Goal: Task Accomplishment & Management: Manage account settings

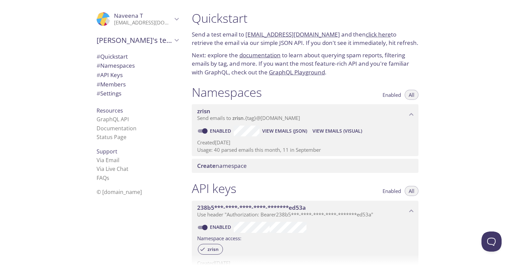
drag, startPoint x: 326, startPoint y: 148, endPoint x: 206, endPoint y: 148, distance: 120.1
click at [206, 148] on p "Usage: 40 parsed emails this month, 11 in September" at bounding box center [305, 150] width 216 height 7
click at [219, 147] on p "Usage: 40 parsed emails this month, 11 in September" at bounding box center [305, 150] width 216 height 7
click at [216, 152] on p "Usage: 40 parsed emails this month, 11 in September" at bounding box center [305, 150] width 216 height 7
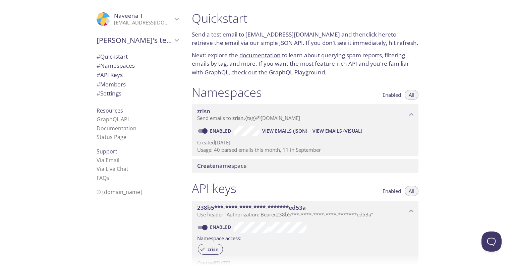
click at [152, 20] on p "[EMAIL_ADDRESS][DOMAIN_NAME]" at bounding box center [143, 22] width 58 height 7
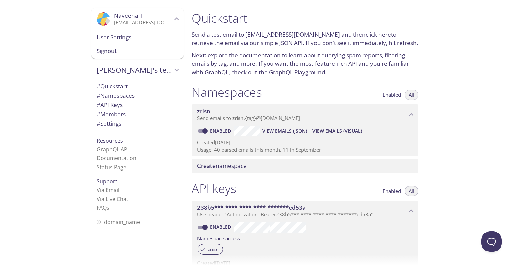
click at [129, 52] on span "Signout" at bounding box center [138, 51] width 82 height 9
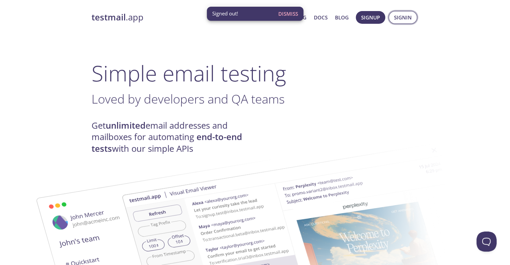
click at [403, 16] on span "Signin" at bounding box center [403, 17] width 18 height 9
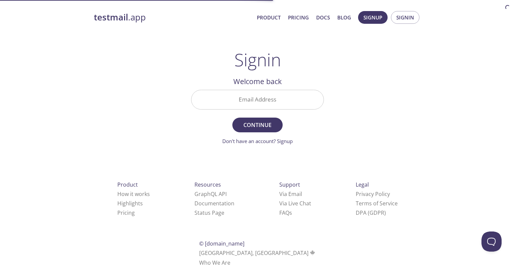
click at [248, 104] on input "Email Address" at bounding box center [258, 99] width 132 height 19
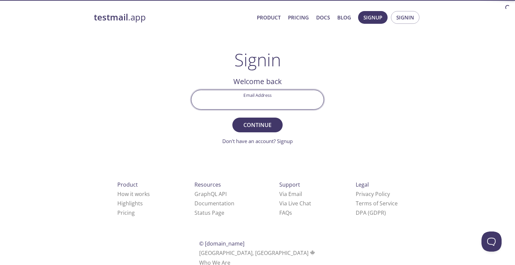
paste input "[EMAIL_ADDRESS][PERSON_NAME][DOMAIN_NAME]"
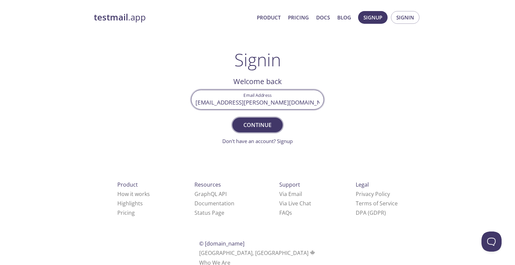
type input "[EMAIL_ADDRESS][PERSON_NAME][DOMAIN_NAME]"
click at [245, 123] on span "Continue" at bounding box center [258, 124] width 36 height 9
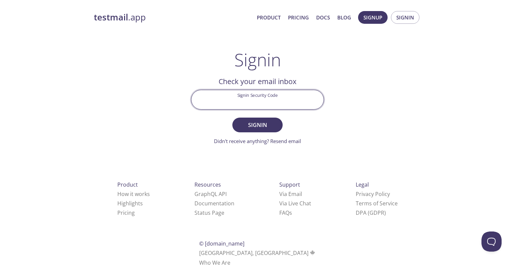
click at [256, 92] on input "Signin Security Code" at bounding box center [258, 99] width 132 height 19
paste input "S4J34XM"
type input "S4J34XM"
click at [260, 124] on span "Signin" at bounding box center [258, 124] width 36 height 9
